Goal: Task Accomplishment & Management: Use online tool/utility

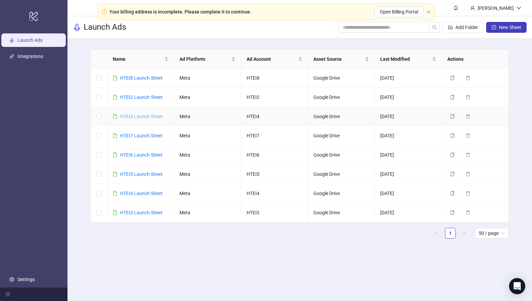
click at [154, 116] on link "HTEI4 Launch Sheet" at bounding box center [141, 116] width 42 height 5
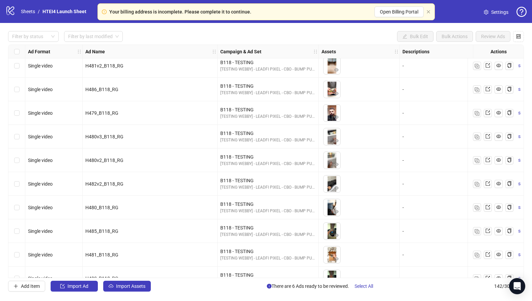
scroll to position [3135, 0]
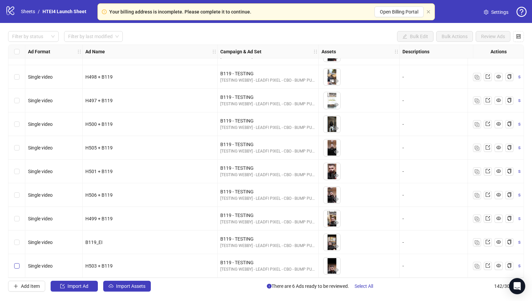
click at [19, 262] on label "Select row 142" at bounding box center [16, 265] width 5 height 7
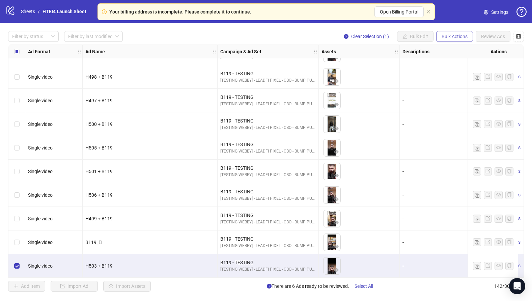
click at [448, 39] on button "Bulk Actions" at bounding box center [454, 36] width 37 height 11
click at [454, 69] on span "Duplicate with assets" at bounding box center [464, 71] width 46 height 7
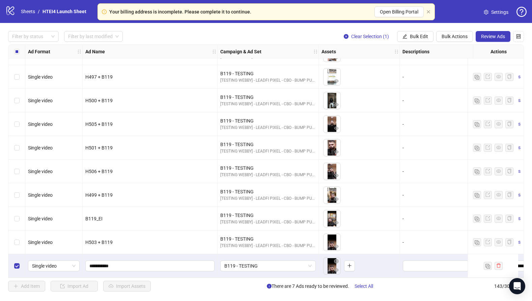
scroll to position [3159, 0]
click at [21, 265] on div "Select row 143" at bounding box center [16, 266] width 17 height 24
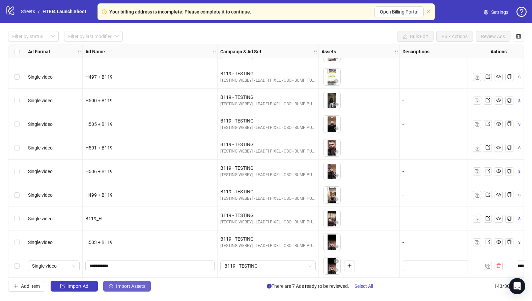
click at [130, 285] on span "Import Assets" at bounding box center [130, 285] width 29 height 5
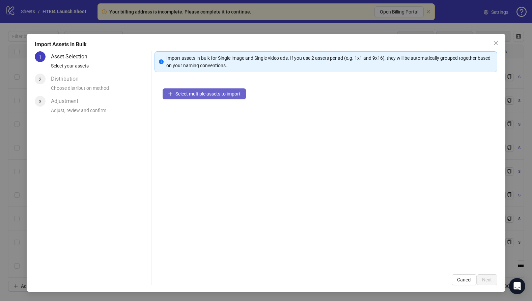
click at [195, 90] on button "Select multiple assets to import" at bounding box center [204, 93] width 83 height 11
click at [213, 92] on span "Select multiple assets to import" at bounding box center [207, 93] width 65 height 5
click at [213, 95] on span "Select multiple assets to import" at bounding box center [207, 93] width 65 height 5
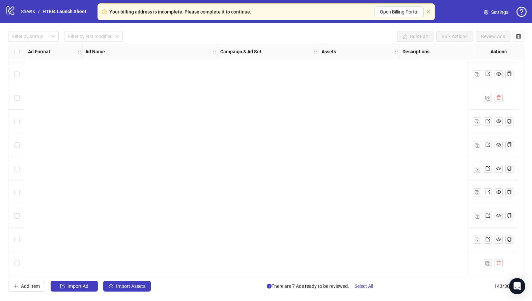
scroll to position [3159, 0]
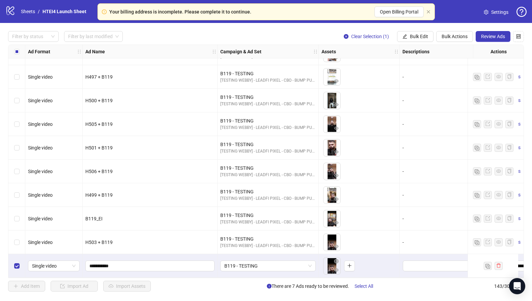
click at [13, 262] on div "Select row 143" at bounding box center [16, 266] width 17 height 24
click at [17, 266] on label "Select row 143" at bounding box center [16, 265] width 5 height 7
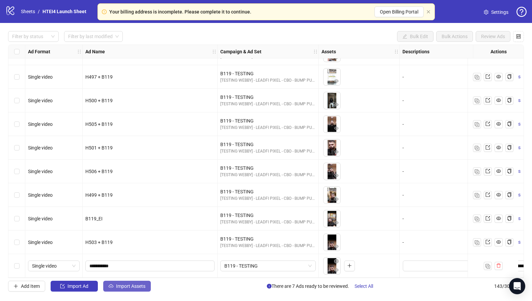
click at [135, 287] on span "Import Assets" at bounding box center [130, 285] width 29 height 5
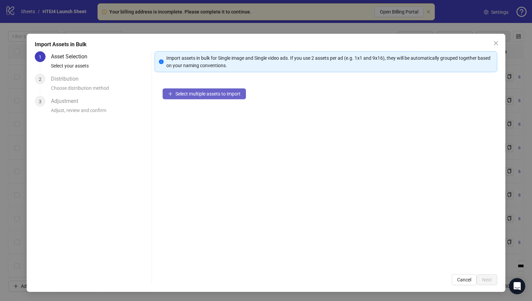
click at [203, 97] on button "Select multiple assets to import" at bounding box center [204, 93] width 83 height 11
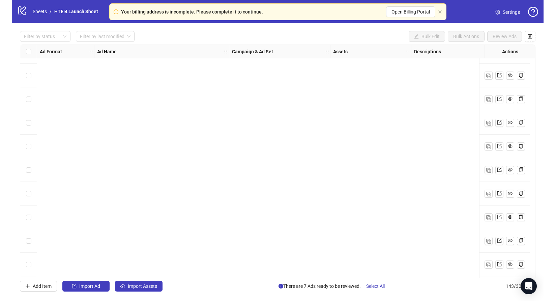
scroll to position [3159, 0]
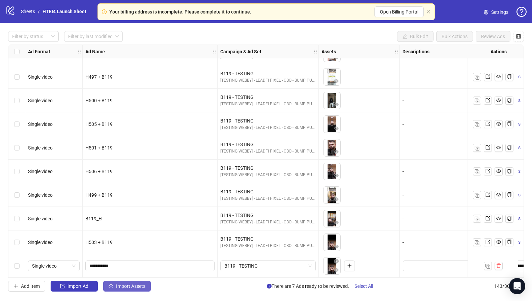
click at [133, 290] on button "Import Assets" at bounding box center [127, 286] width 48 height 11
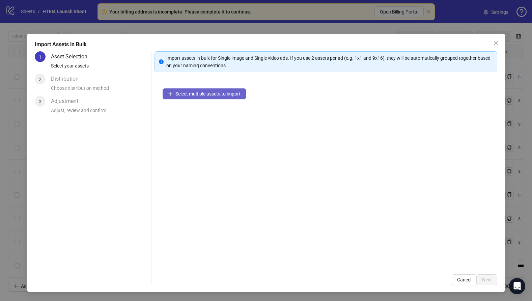
click at [227, 96] on span "Select multiple assets to import" at bounding box center [207, 93] width 65 height 5
